Goal: Task Accomplishment & Management: Use online tool/utility

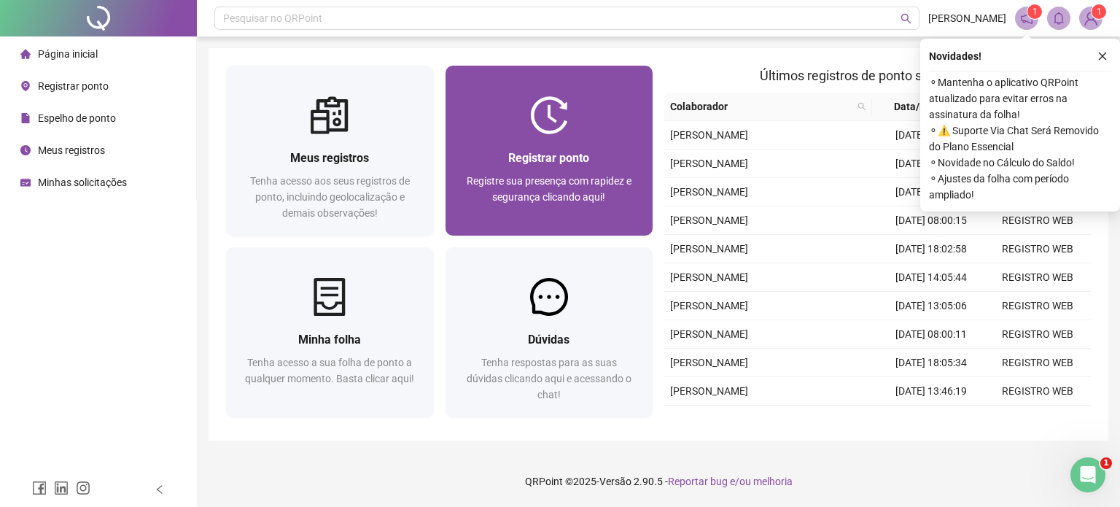
click at [559, 152] on span "Registrar ponto" at bounding box center [548, 158] width 81 height 14
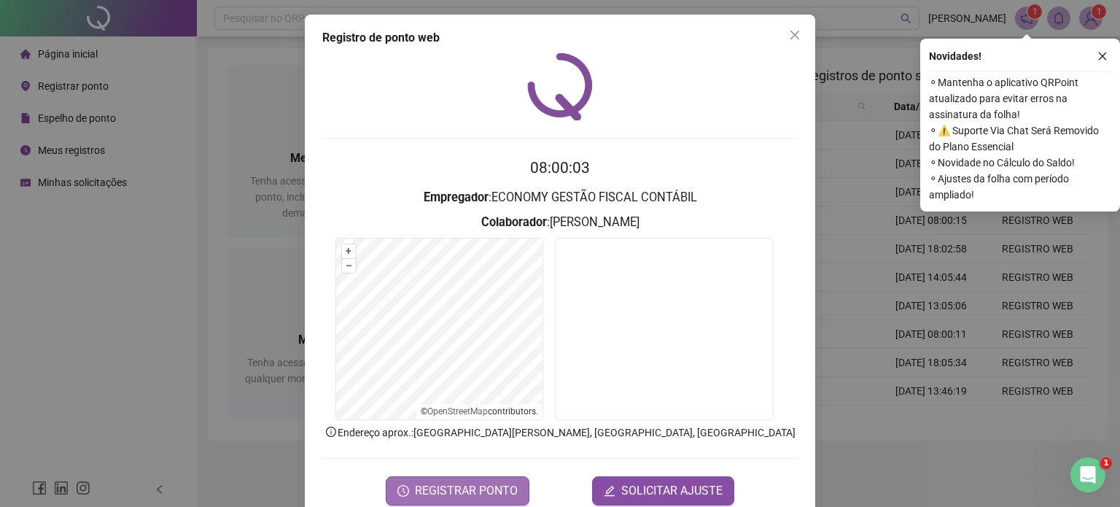
click at [448, 487] on span "REGISTRAR PONTO" at bounding box center [466, 491] width 103 height 18
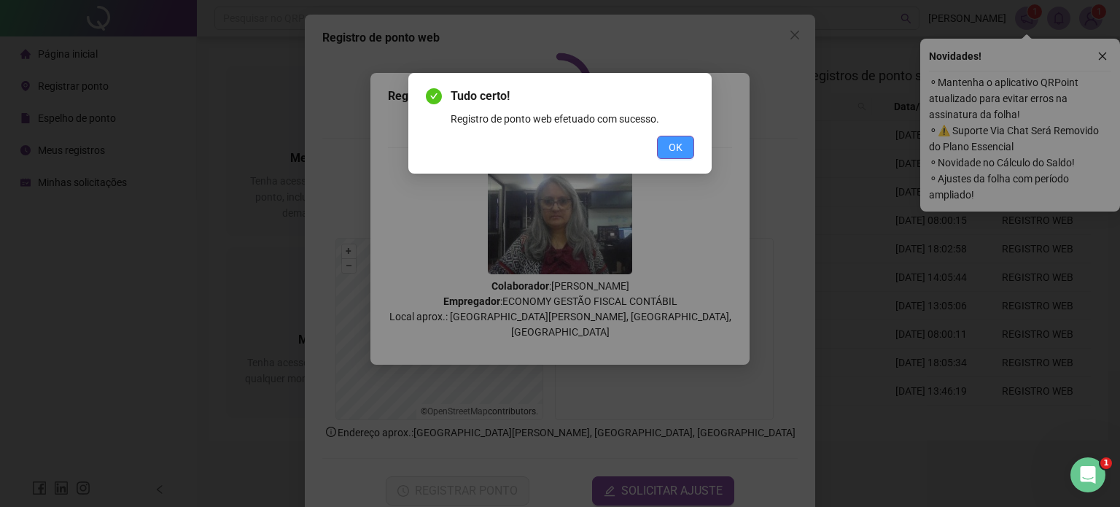
click at [667, 148] on button "OK" at bounding box center [675, 147] width 37 height 23
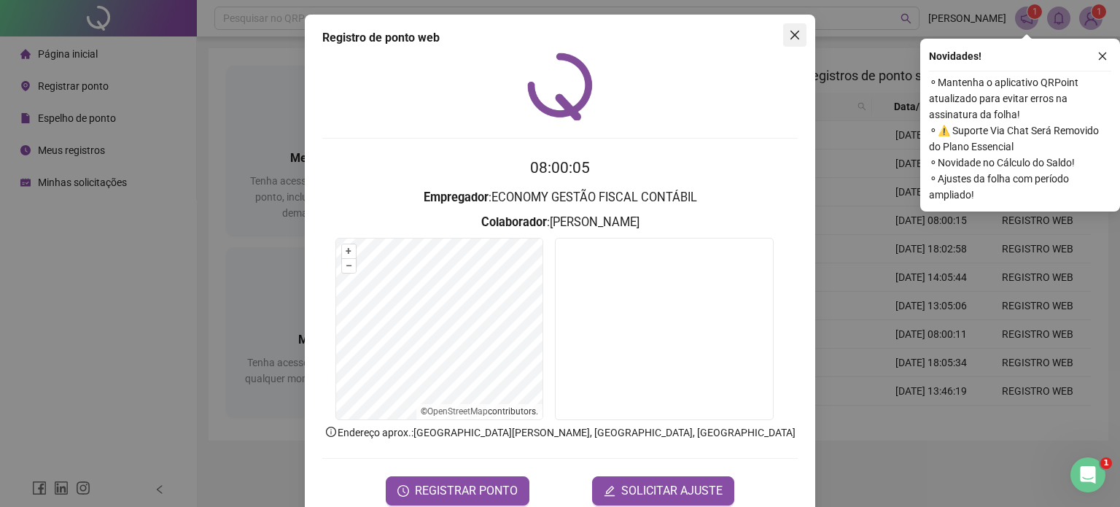
click at [794, 31] on icon "close" at bounding box center [795, 35] width 12 height 12
